Goal: Transaction & Acquisition: Purchase product/service

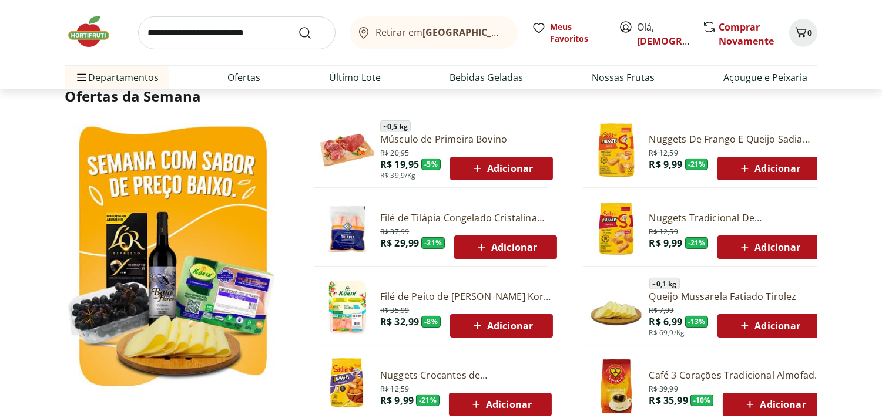
scroll to position [306, 0]
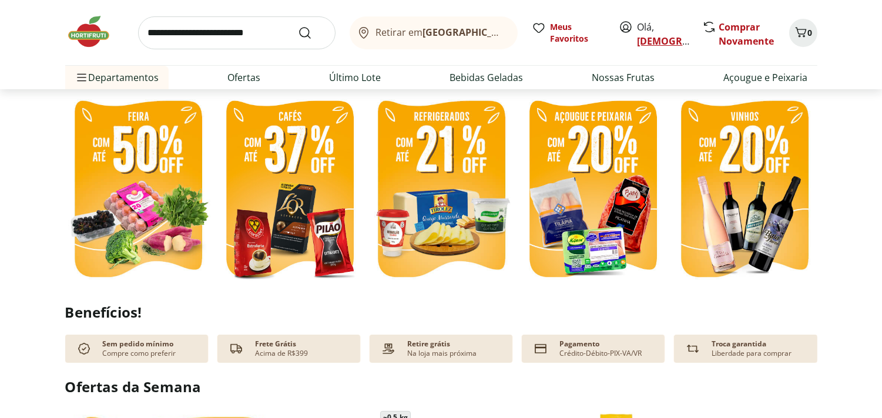
click at [655, 36] on link "Cristiane" at bounding box center [691, 41] width 106 height 13
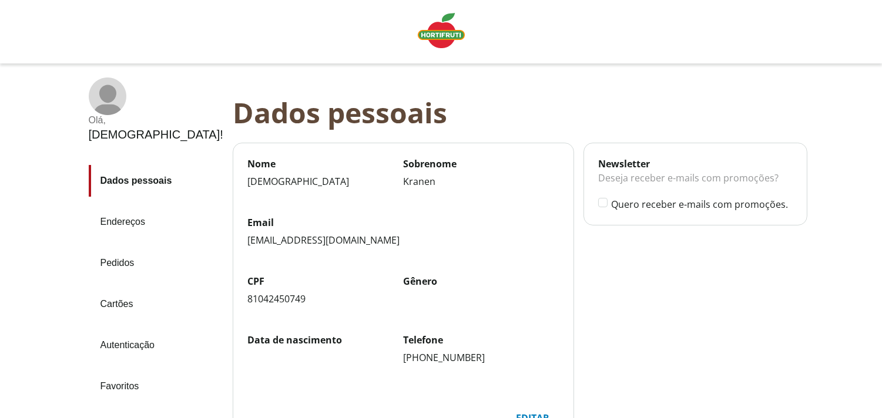
click at [105, 412] on div "Sair" at bounding box center [156, 426] width 135 height 28
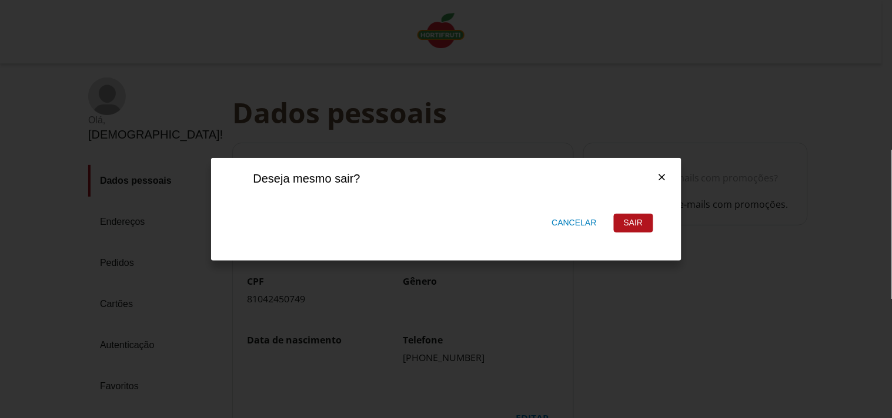
click at [629, 221] on div "Sair" at bounding box center [633, 224] width 38 height 18
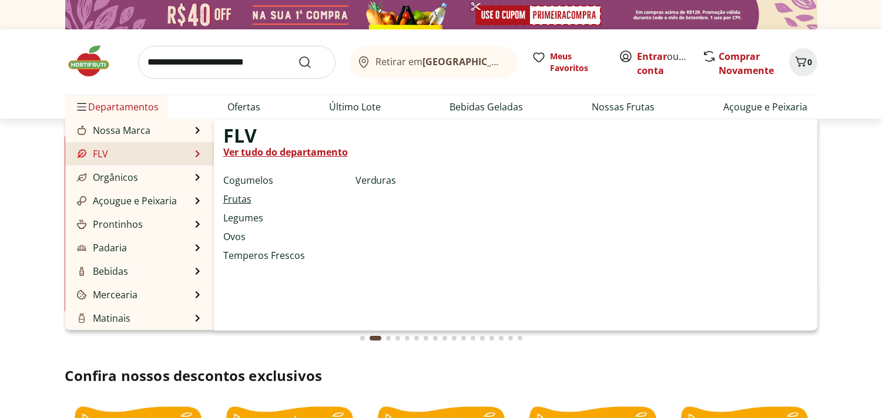
click at [243, 197] on link "Frutas" at bounding box center [237, 199] width 28 height 14
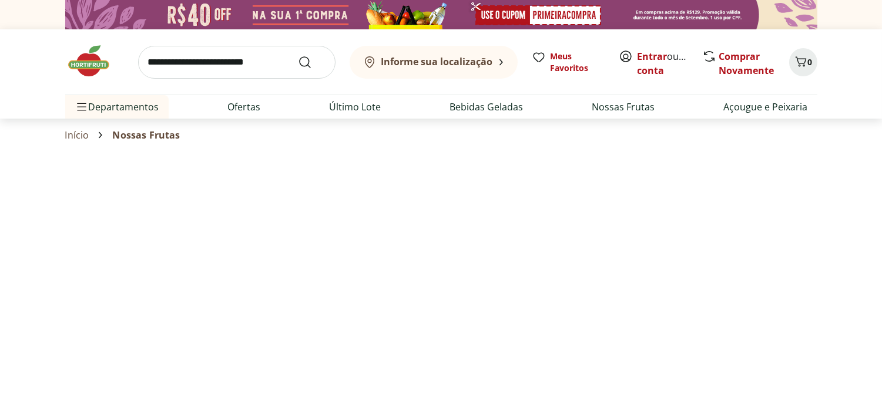
select select "**********"
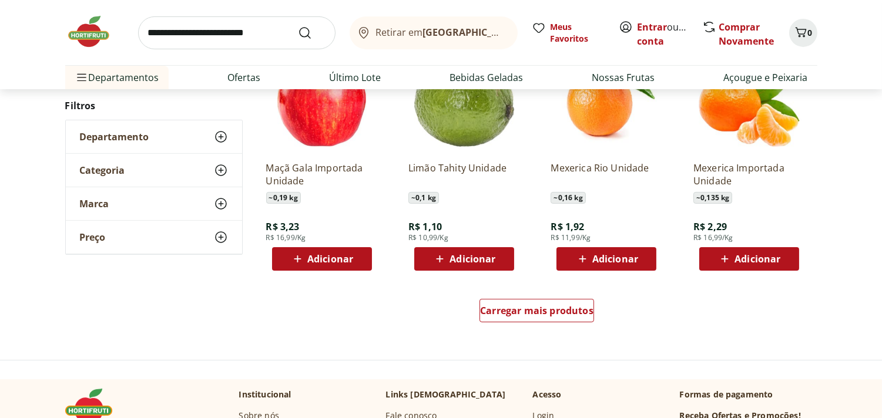
scroll to position [692, 0]
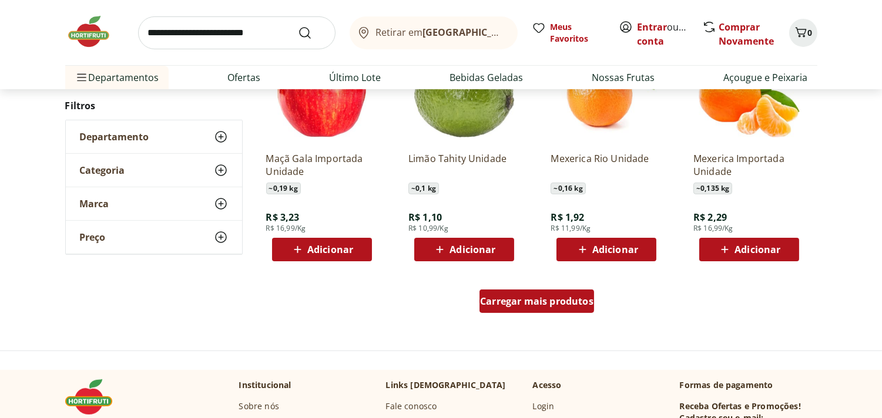
click at [534, 297] on span "Carregar mais produtos" at bounding box center [536, 301] width 113 height 9
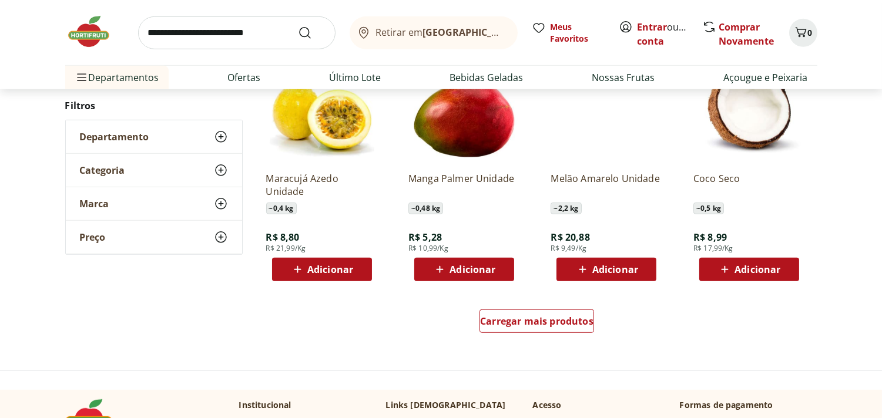
scroll to position [1503, 0]
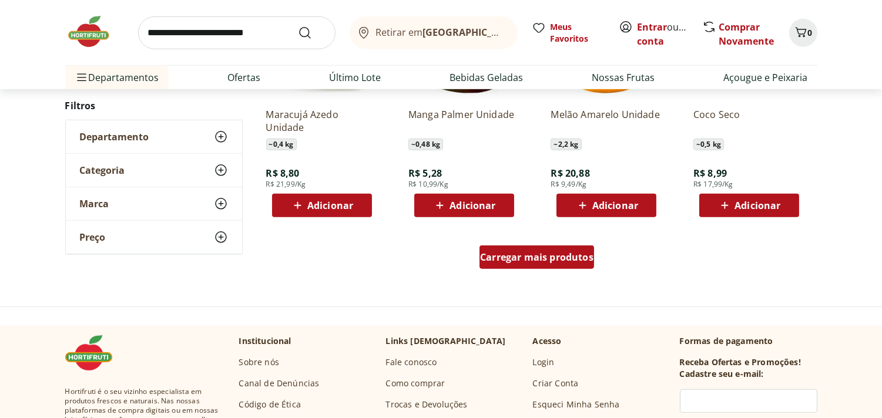
click at [540, 263] on div "Carregar mais produtos" at bounding box center [537, 258] width 115 height 24
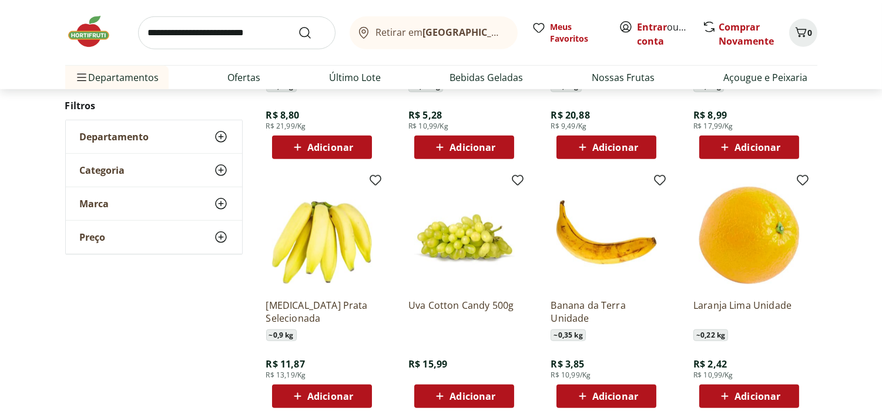
scroll to position [1579, 0]
